Goal: Information Seeking & Learning: Understand process/instructions

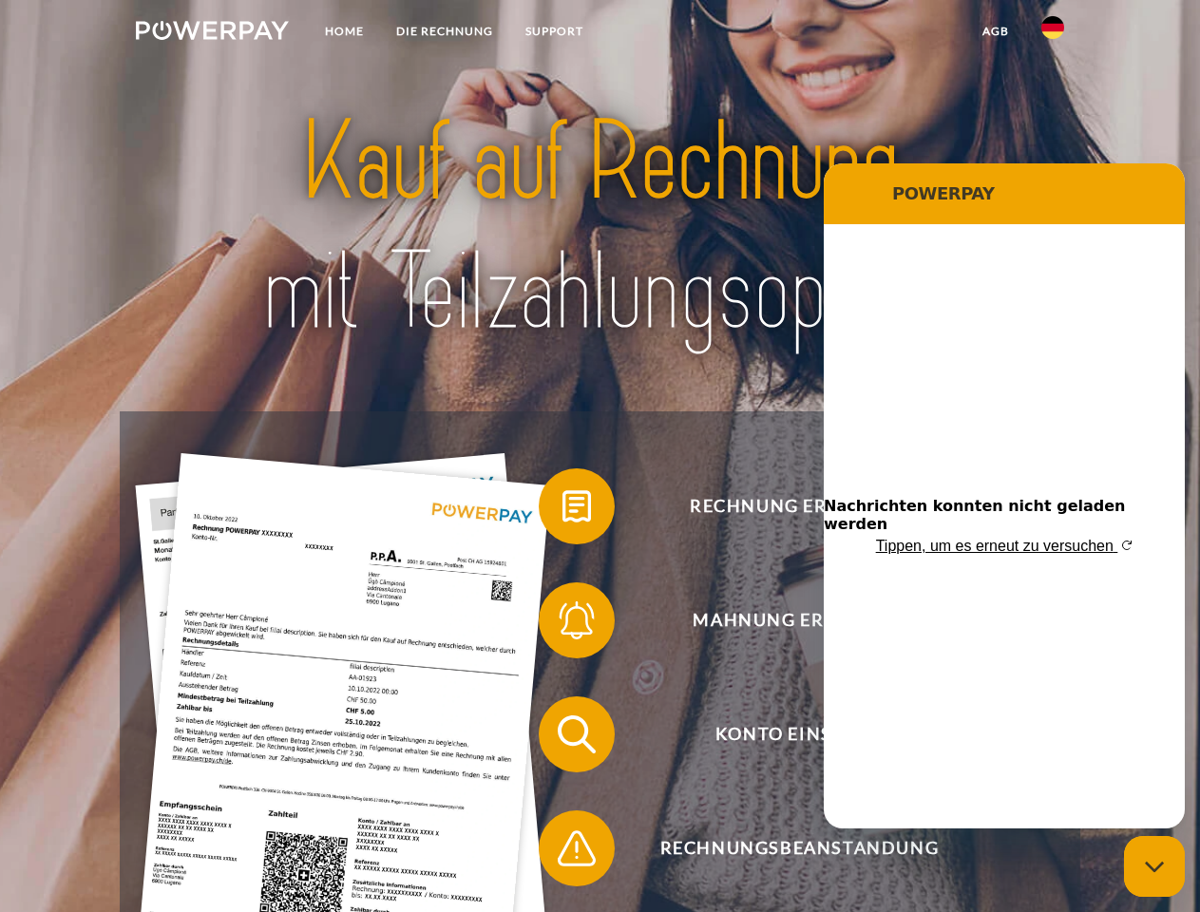
click at [212, 33] on img at bounding box center [212, 30] width 153 height 19
click at [1053, 33] on img at bounding box center [1052, 27] width 23 height 23
click at [995, 31] on link "agb" at bounding box center [995, 31] width 59 height 34
click at [562, 510] on span at bounding box center [548, 506] width 95 height 95
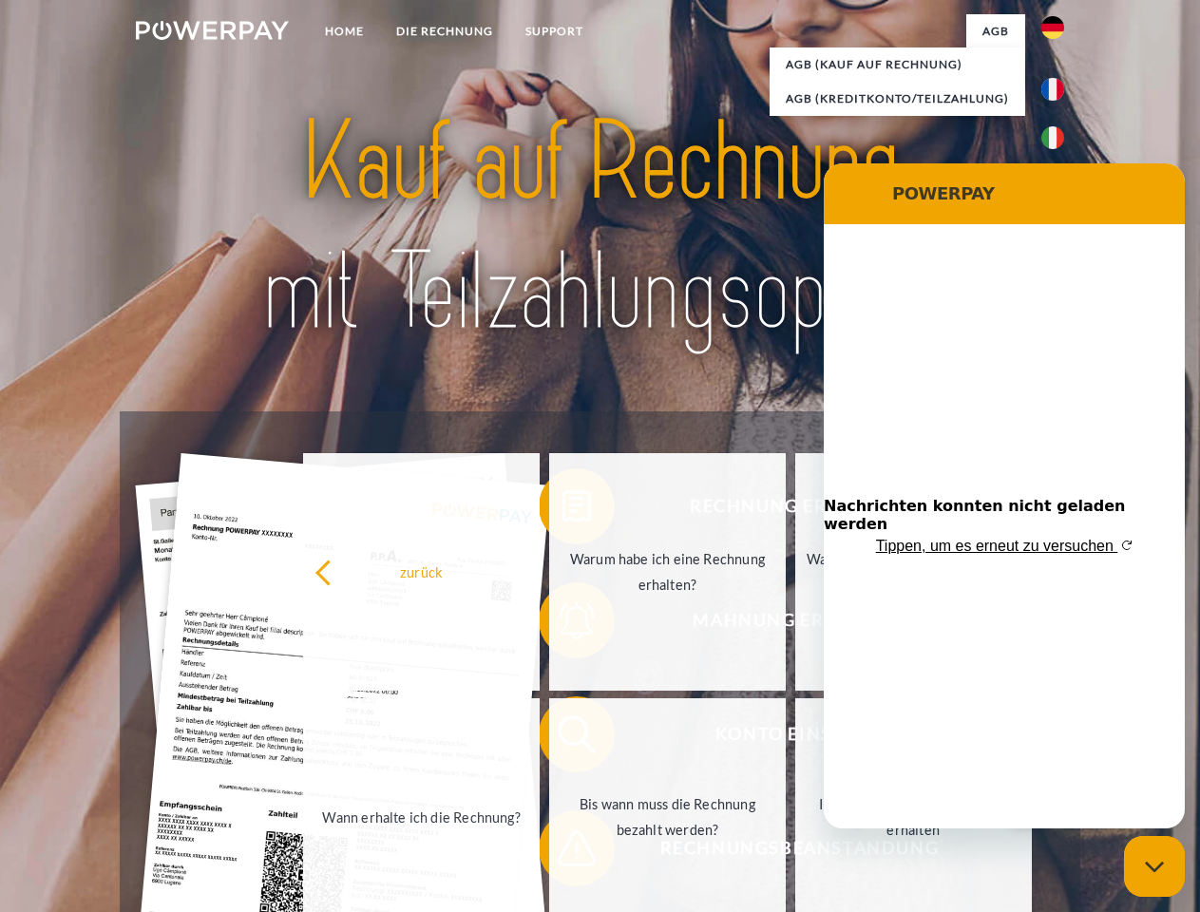
click at [562, 738] on link "Bis wann muss die Rechnung bezahlt werden?" at bounding box center [667, 816] width 237 height 237
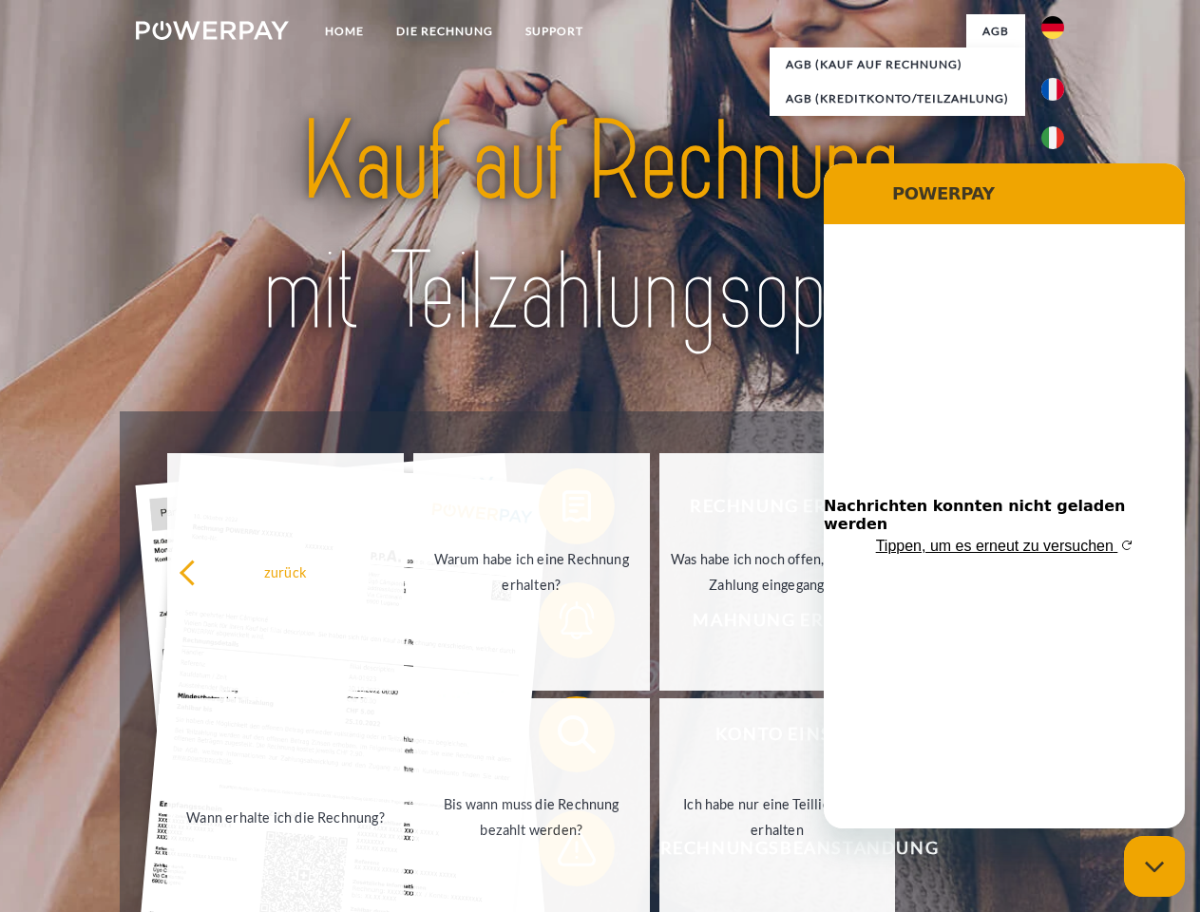
click at [562, 852] on span at bounding box center [548, 848] width 95 height 95
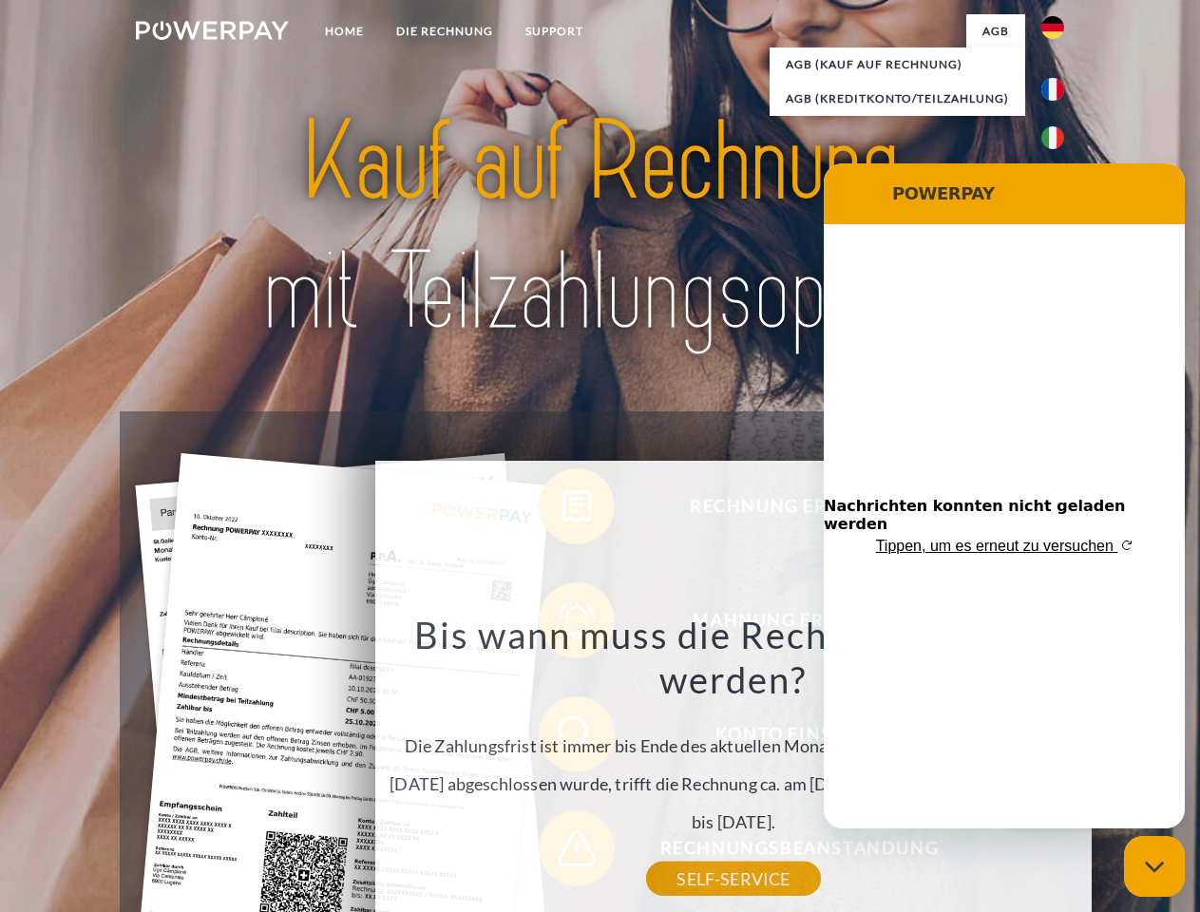
click at [1154, 866] on icon "Messaging-Fenster schließen" at bounding box center [1155, 867] width 20 height 12
